Goal: Use online tool/utility: Utilize a website feature to perform a specific function

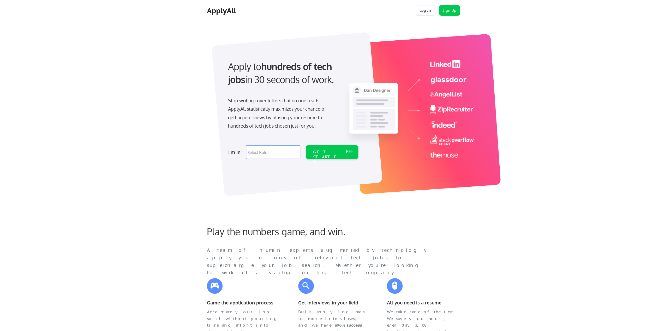
click at [298, 152] on select "Select Role Software Engineering Product Management Customer Success Sales UI/U…" at bounding box center [273, 153] width 54 height 14
select select ""hr_recruiting""
click at [246, 146] on select "Select Role Software Engineering Product Management Customer Success Sales UI/U…" at bounding box center [273, 153] width 54 height 14
select select ""hr_recruiting""
click at [326, 152] on div "GET STARTED" at bounding box center [327, 157] width 28 height 15
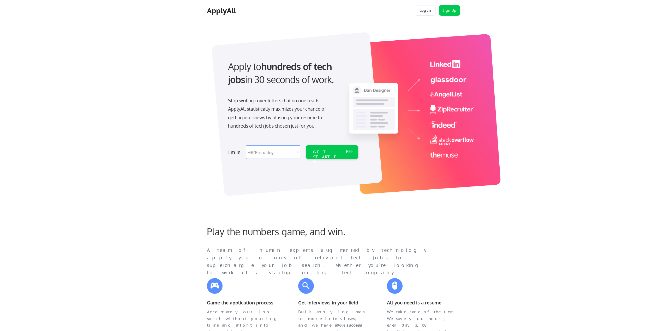
select select ""hr_recruiting""
select select ""PLACEHOLDER_1427118222253""
